Goal: Navigation & Orientation: Go to known website

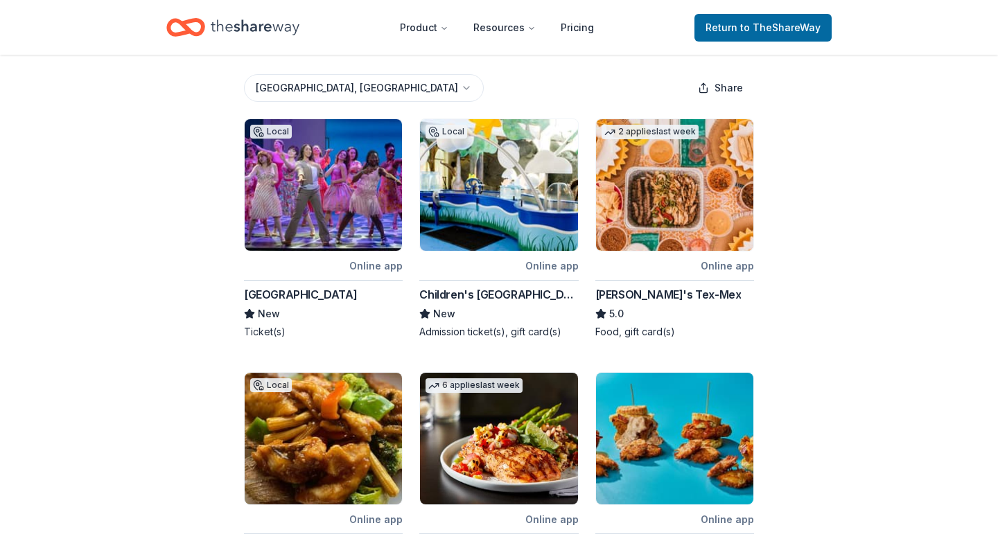
scroll to position [204, 0]
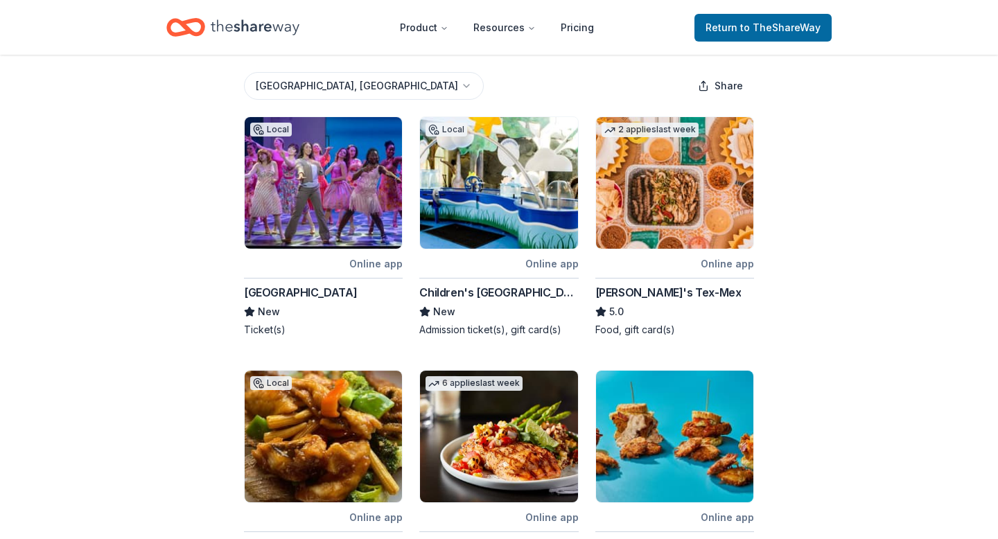
click at [693, 148] on img at bounding box center [674, 183] width 157 height 132
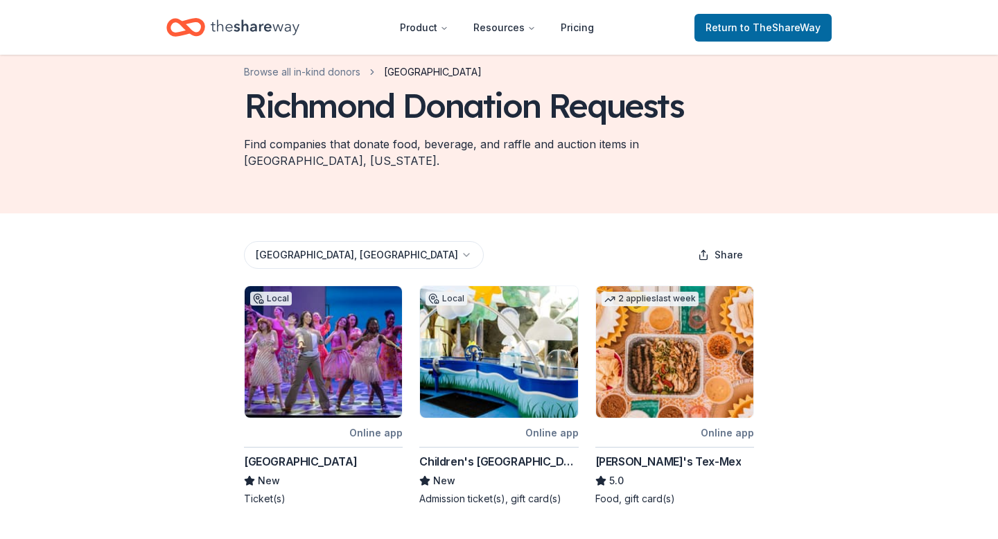
scroll to position [0, 0]
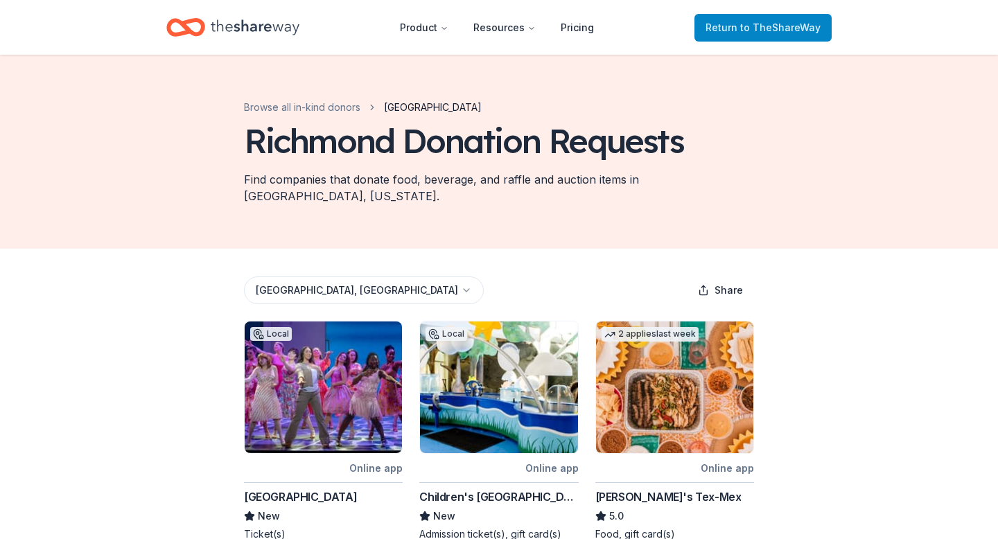
click at [779, 22] on span "to TheShareWay" at bounding box center [780, 27] width 80 height 12
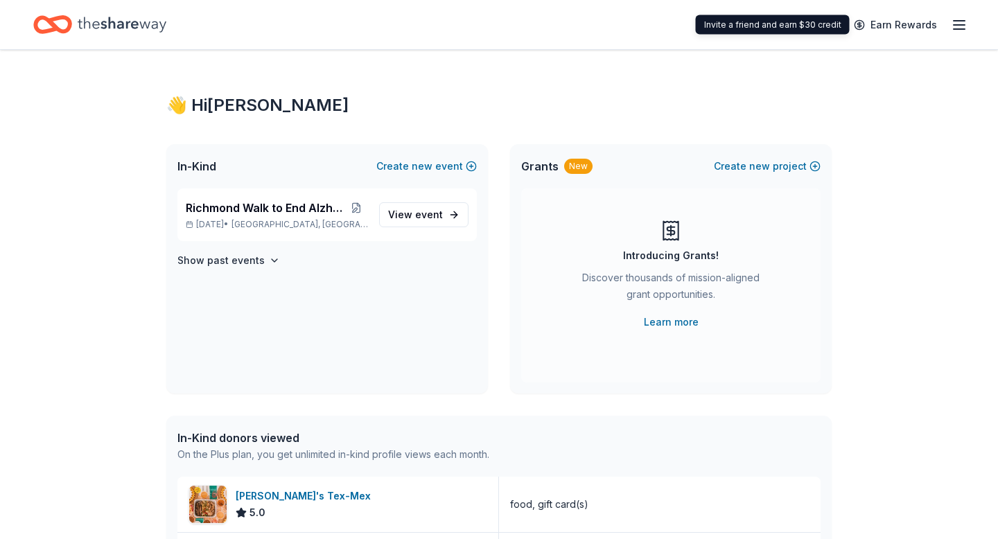
click at [960, 26] on icon "button" at bounding box center [959, 25] width 17 height 17
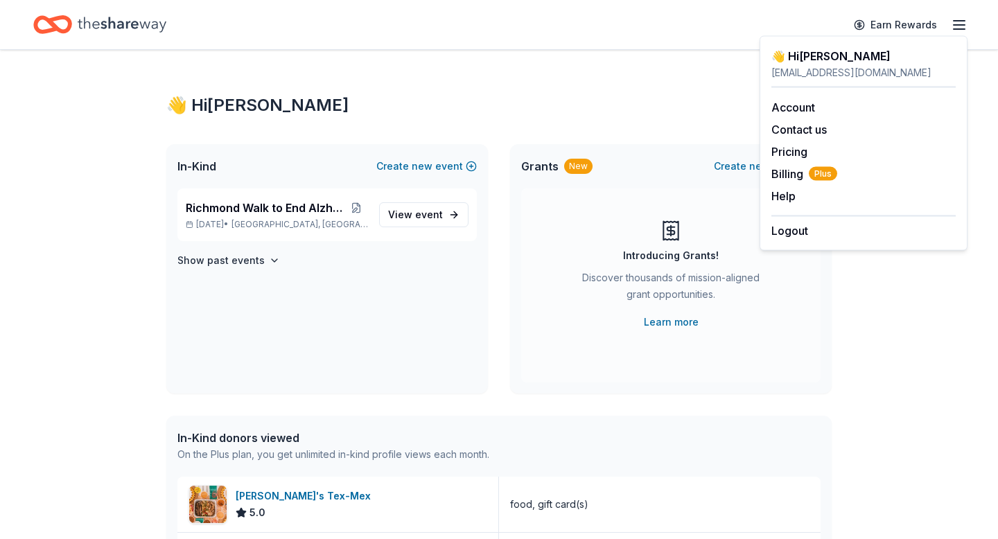
click at [61, 125] on div "👋 Hi [PERSON_NAME] In-Kind Create new event [GEOGRAPHIC_DATA] to End Alzheimer'…" at bounding box center [499, 533] width 998 height 967
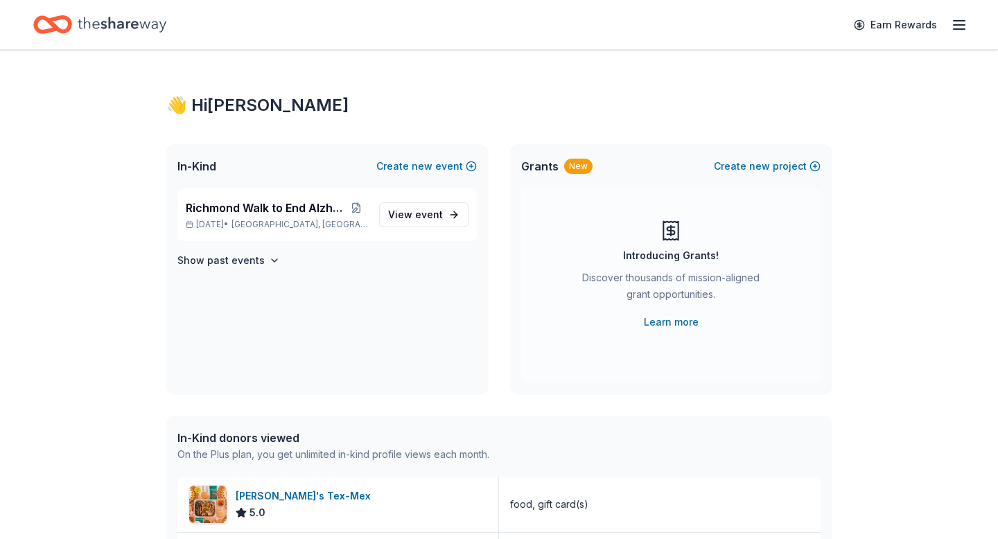
click at [112, 29] on icon "Home" at bounding box center [122, 24] width 89 height 28
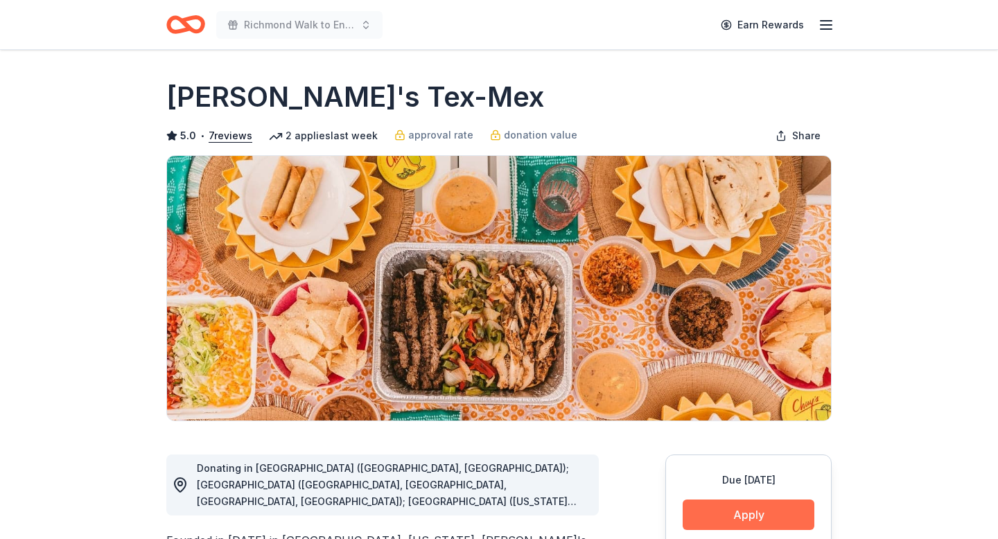
click at [714, 518] on button "Apply" at bounding box center [748, 515] width 132 height 30
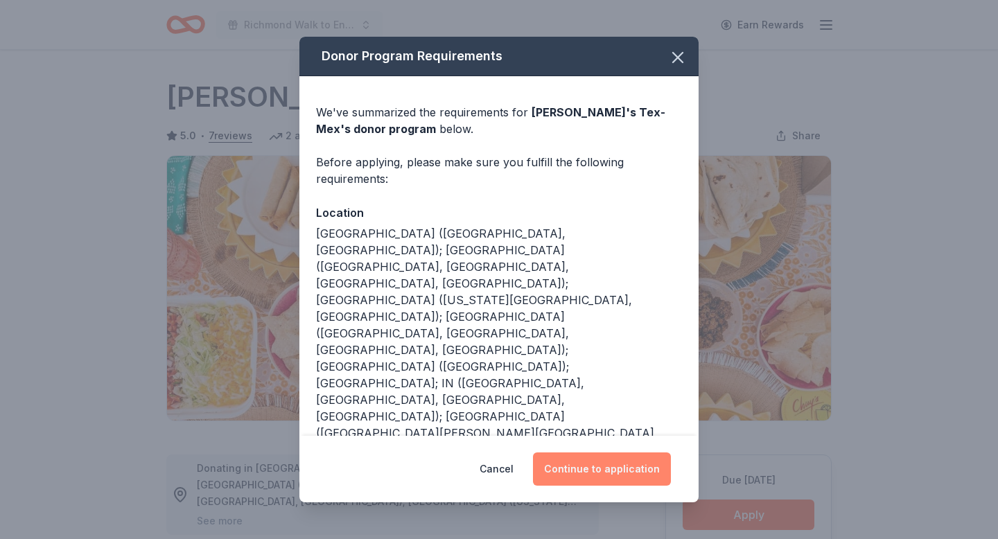
click at [619, 466] on button "Continue to application" at bounding box center [602, 468] width 138 height 33
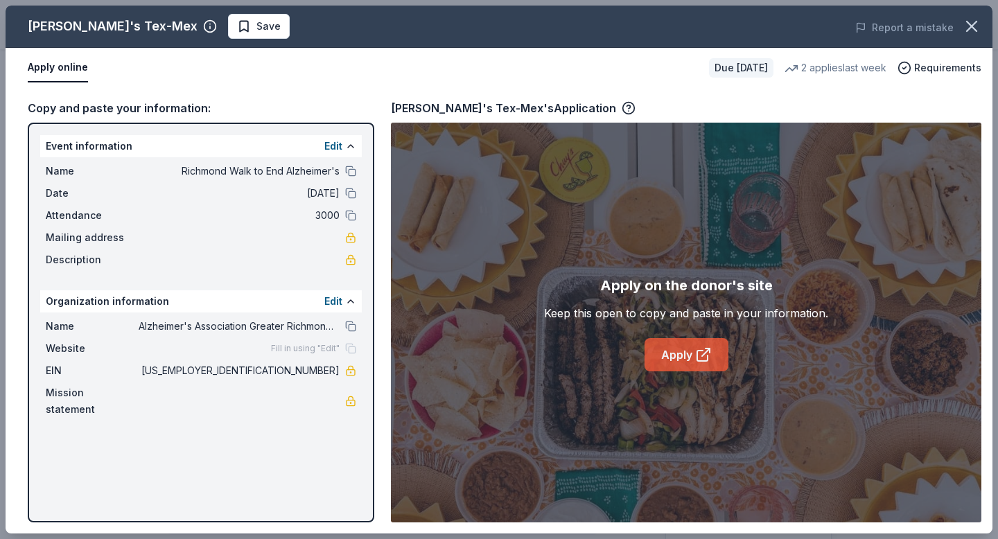
click at [680, 366] on link "Apply" at bounding box center [686, 354] width 84 height 33
